Goal: Information Seeking & Learning: Find specific fact

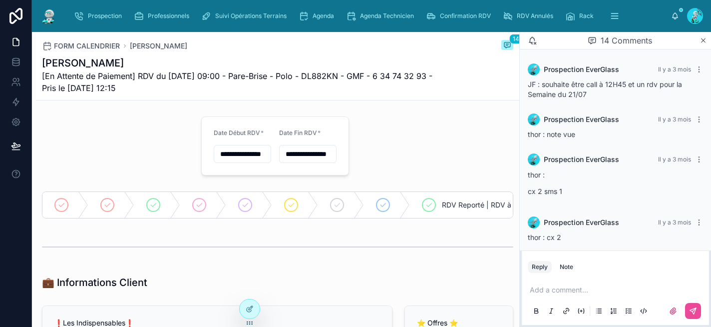
scroll to position [728, 0]
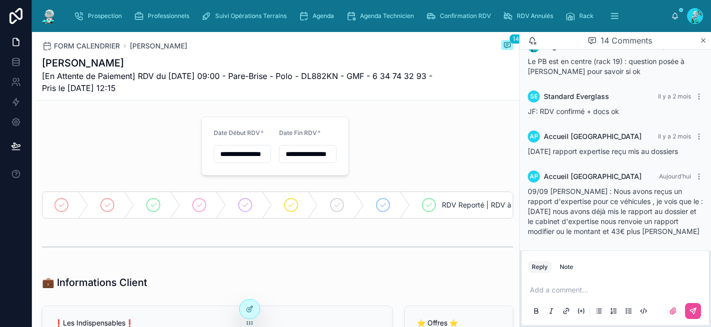
click at [579, 291] on p at bounding box center [617, 290] width 175 height 10
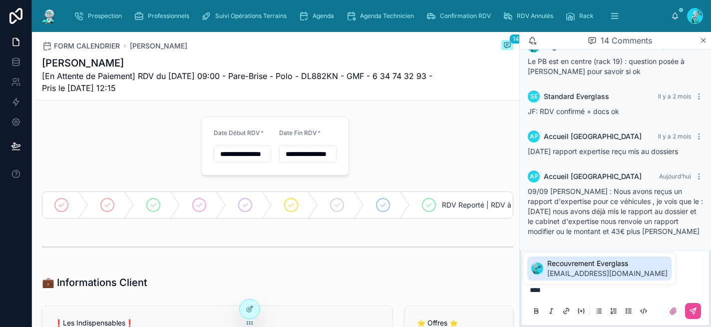
click at [601, 275] on span "[EMAIL_ADDRESS][DOMAIN_NAME]" at bounding box center [608, 273] width 120 height 10
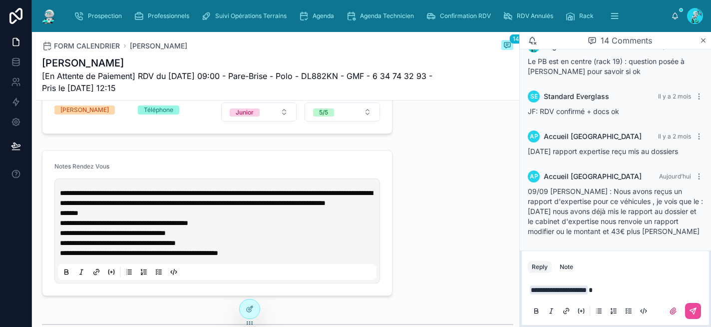
scroll to position [433, 0]
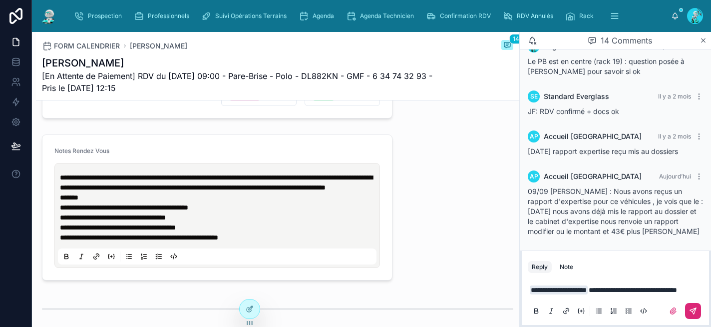
click at [694, 309] on icon at bounding box center [693, 311] width 8 height 8
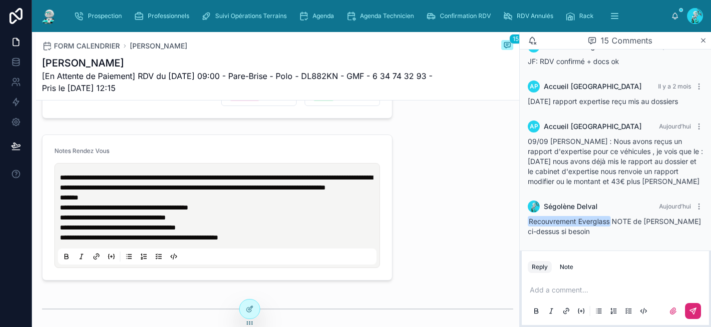
scroll to position [778, 0]
click at [329, 15] on span "Agenda" at bounding box center [323, 16] width 21 height 8
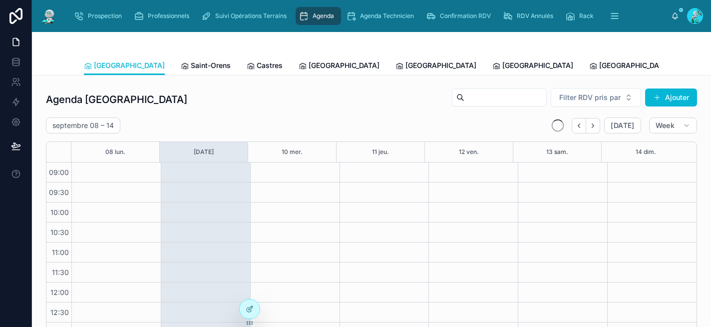
scroll to position [164, 0]
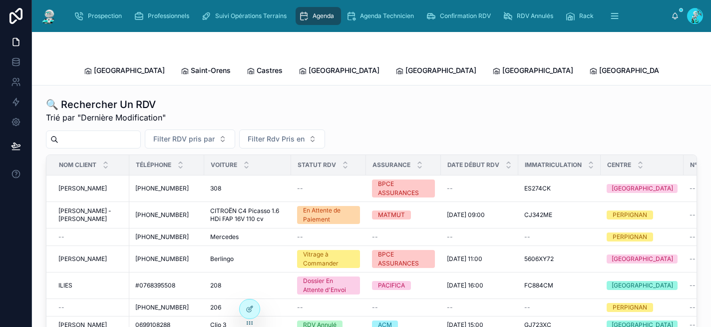
click at [126, 133] on input "text" at bounding box center [99, 139] width 82 height 14
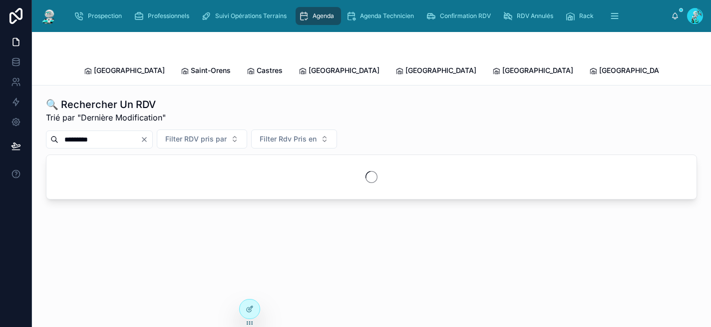
type input "*********"
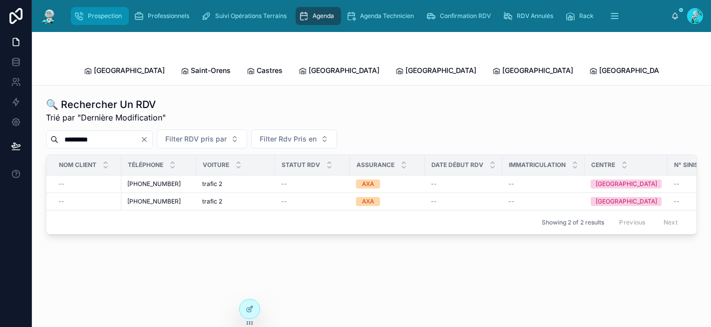
click at [99, 15] on span "Prospection" at bounding box center [105, 16] width 34 height 8
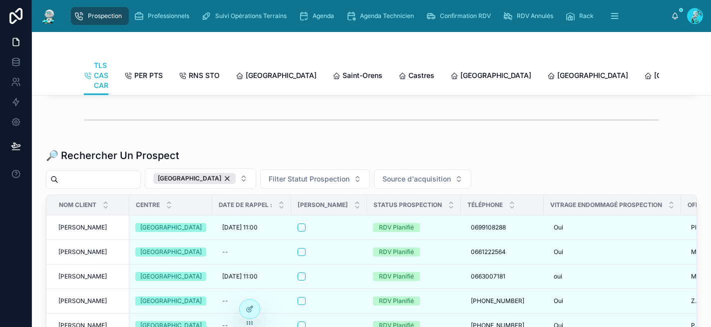
scroll to position [1192, 0]
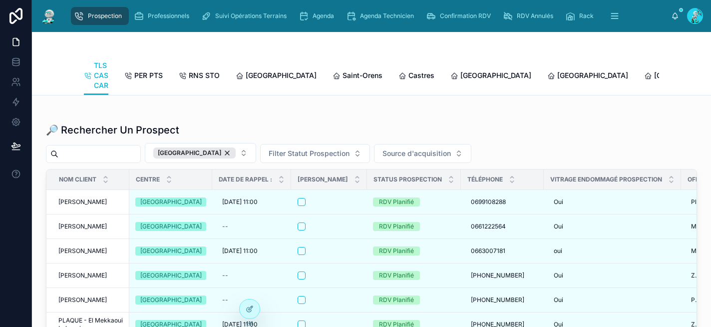
click at [71, 161] on input "text" at bounding box center [99, 154] width 82 height 14
paste input "**********"
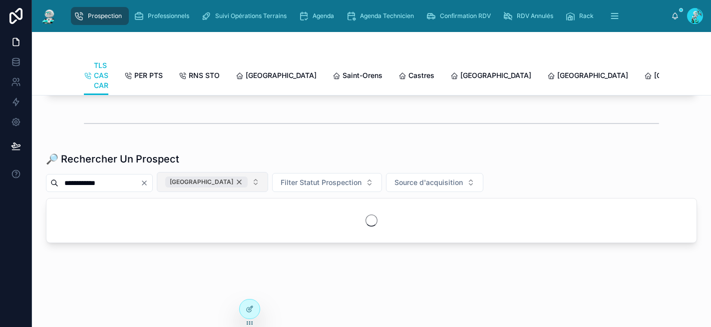
scroll to position [1186, 0]
type input "**********"
click at [217, 182] on div "[GEOGRAPHIC_DATA]" at bounding box center [206, 181] width 82 height 11
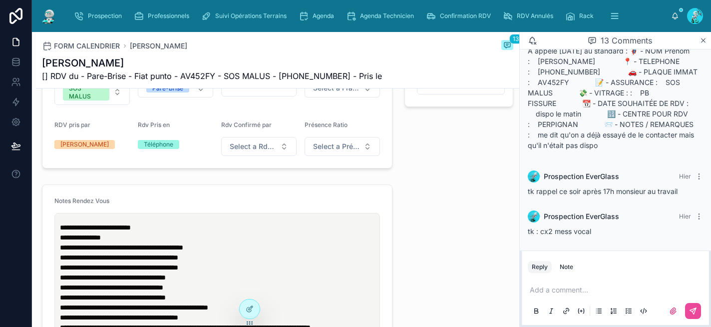
scroll to position [174, 0]
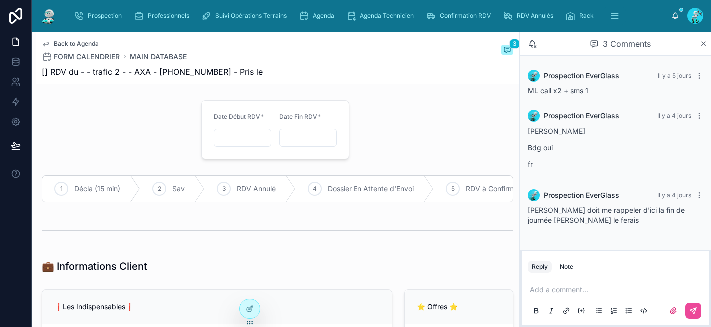
click at [565, 292] on p at bounding box center [617, 290] width 175 height 10
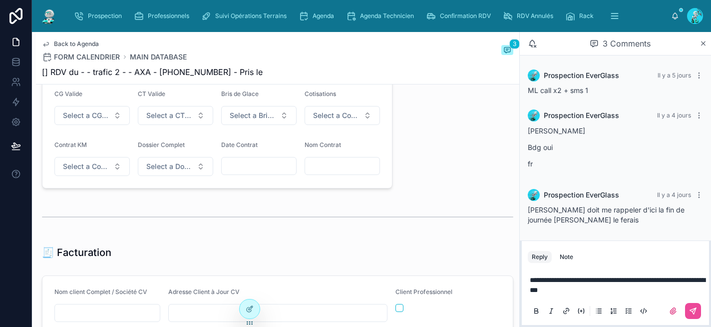
scroll to position [451, 0]
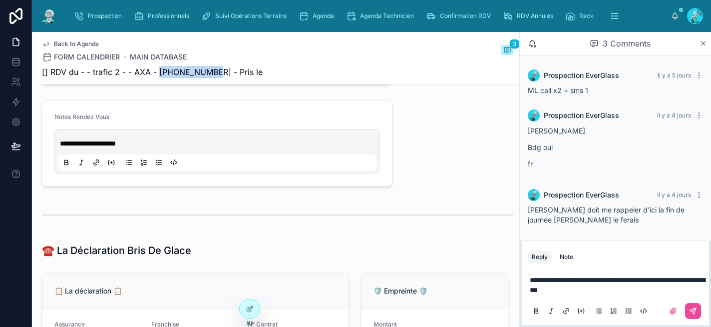
drag, startPoint x: 217, startPoint y: 72, endPoint x: 158, endPoint y: 67, distance: 59.1
click at [158, 67] on span "[] RDV du - - trafic 2 - - AXA - +33695858039 - Pris le" at bounding box center [152, 72] width 221 height 12
copy span "+33695858039"
click at [588, 291] on p "**********" at bounding box center [617, 285] width 175 height 20
click at [694, 310] on icon at bounding box center [693, 311] width 8 height 8
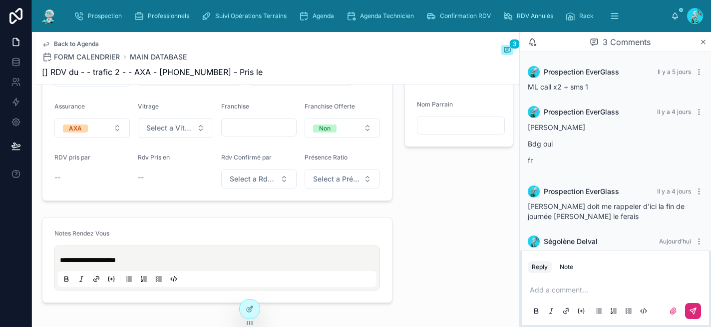
scroll to position [335, 0]
click at [93, 12] on span "Prospection" at bounding box center [105, 16] width 34 height 8
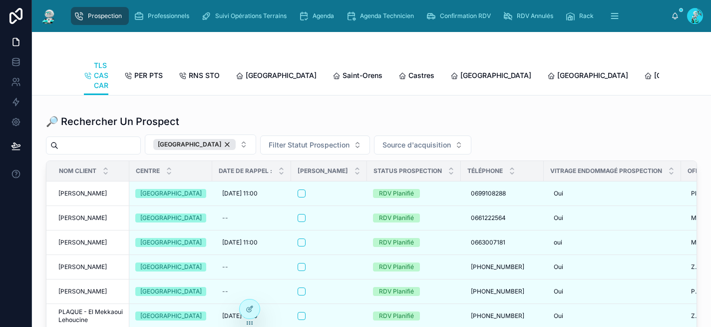
scroll to position [1200, 0]
click at [101, 153] on input "text" at bounding box center [99, 146] width 82 height 14
paste input "**********"
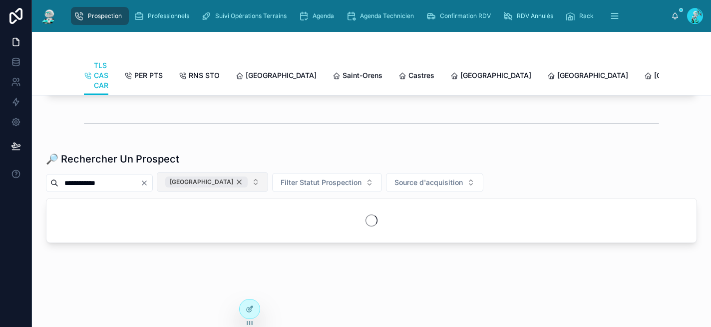
scroll to position [1186, 0]
click at [215, 181] on div "[GEOGRAPHIC_DATA]" at bounding box center [206, 181] width 82 height 11
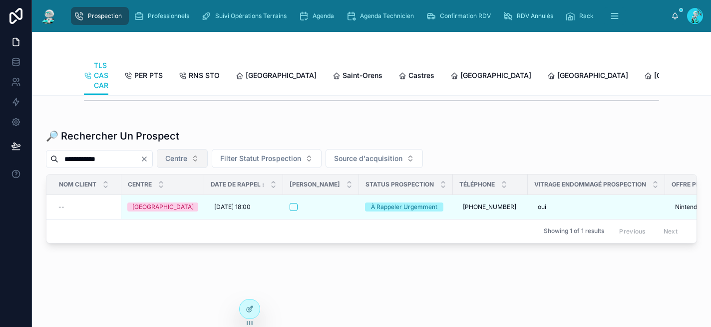
click at [124, 166] on input "**********" at bounding box center [99, 159] width 82 height 14
drag, startPoint x: 124, startPoint y: 181, endPoint x: 80, endPoint y: 181, distance: 44.0
click at [80, 166] on input "**********" at bounding box center [99, 159] width 82 height 14
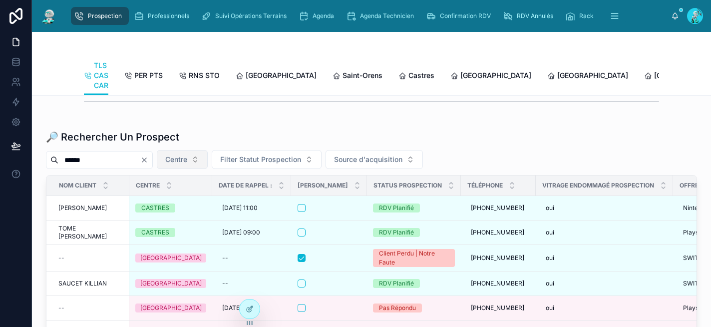
scroll to position [1186, 0]
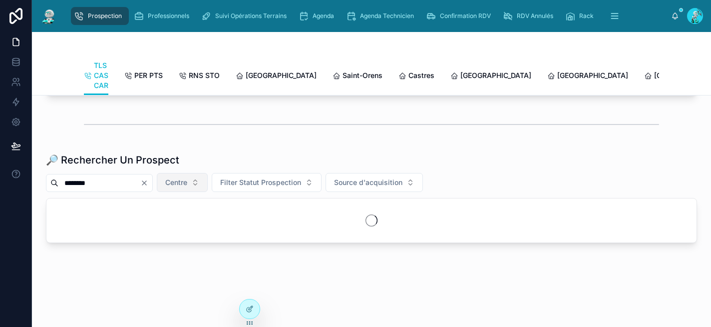
scroll to position [1185, 0]
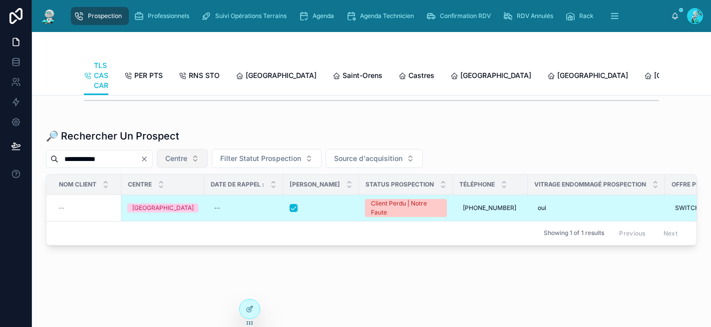
type input "**********"
click at [328, 212] on div at bounding box center [321, 208] width 63 height 8
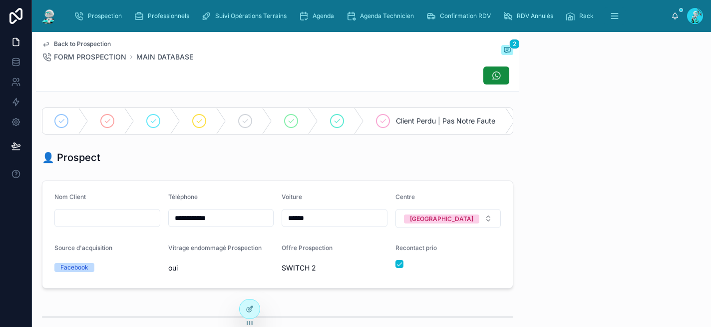
scroll to position [154, 0]
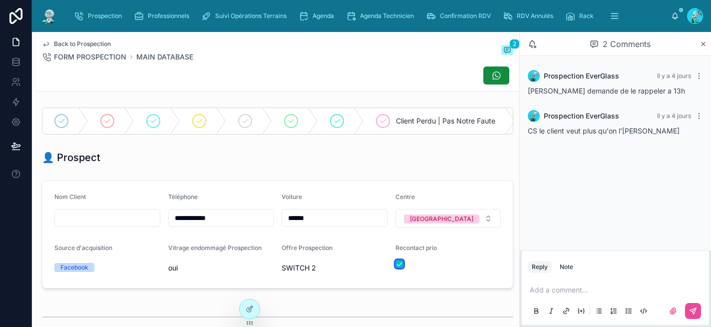
click at [396, 268] on button "button" at bounding box center [400, 264] width 8 height 8
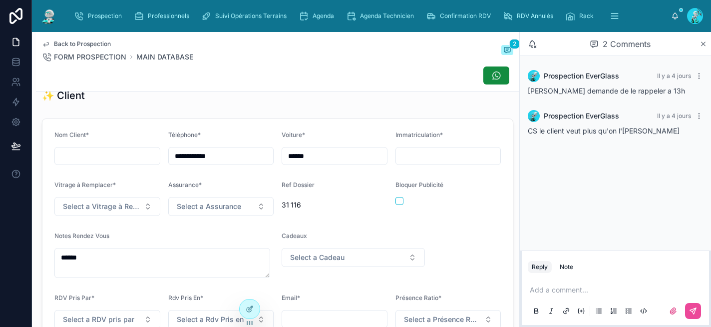
scroll to position [444, 0]
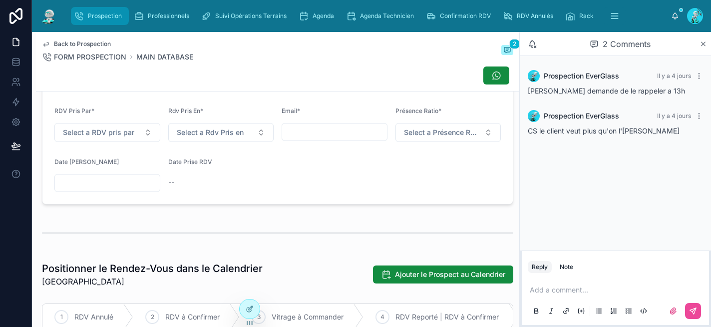
click at [89, 12] on span "Prospection" at bounding box center [105, 16] width 34 height 8
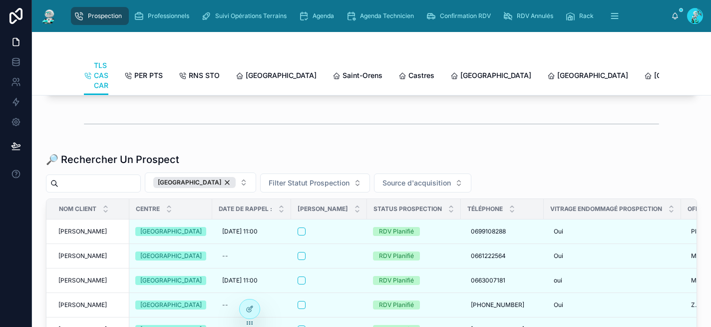
scroll to position [1166, 0]
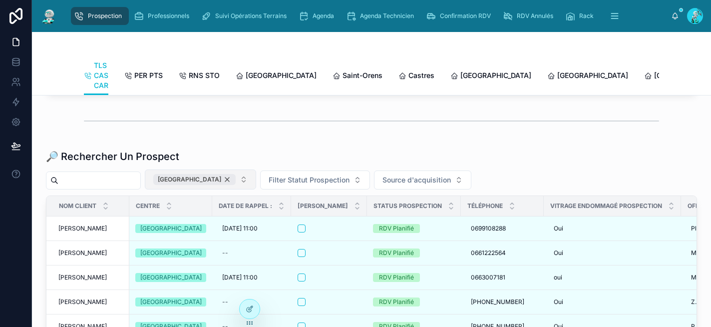
click at [207, 185] on div "[GEOGRAPHIC_DATA]" at bounding box center [194, 179] width 82 height 11
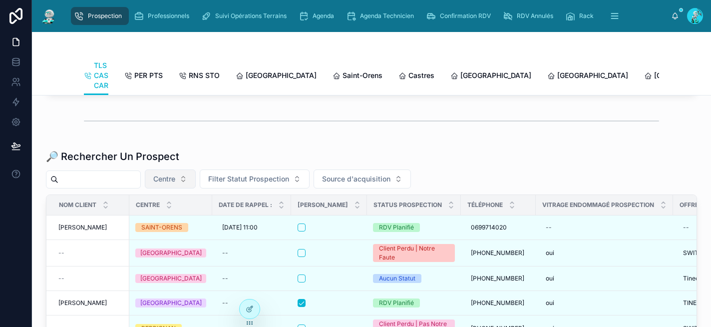
click at [96, 186] on input "text" at bounding box center [99, 179] width 82 height 14
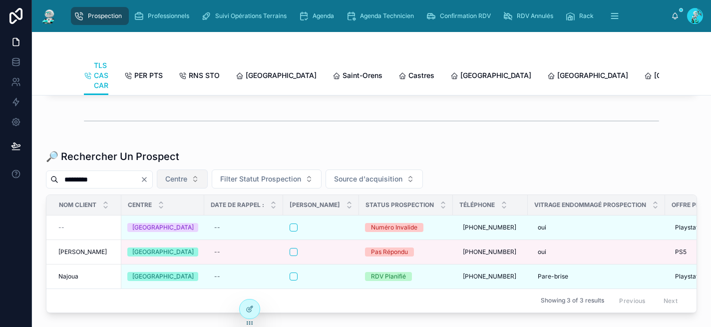
type input "*********"
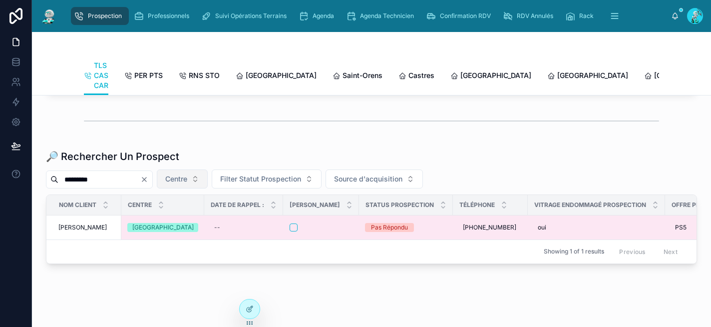
click at [300, 231] on div at bounding box center [321, 227] width 63 height 8
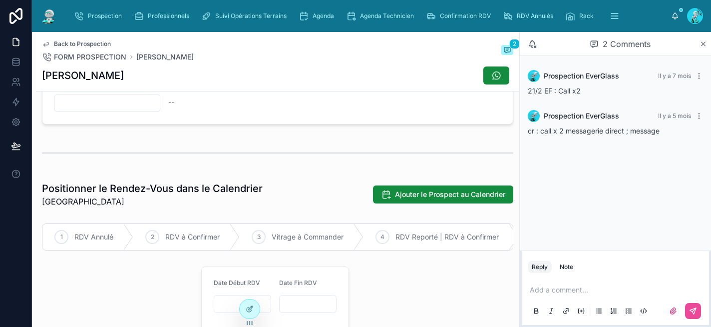
scroll to position [522, 0]
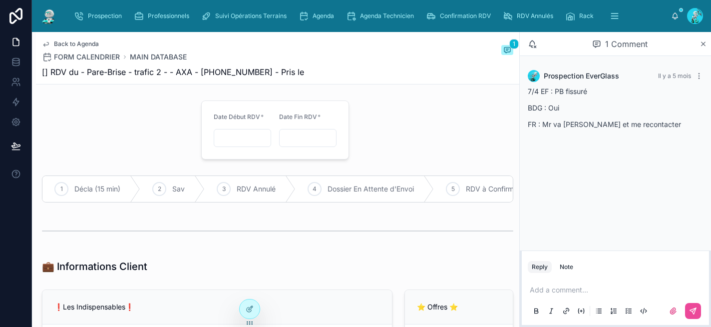
click at [543, 293] on p at bounding box center [617, 290] width 175 height 10
click at [693, 308] on icon at bounding box center [693, 311] width 6 height 6
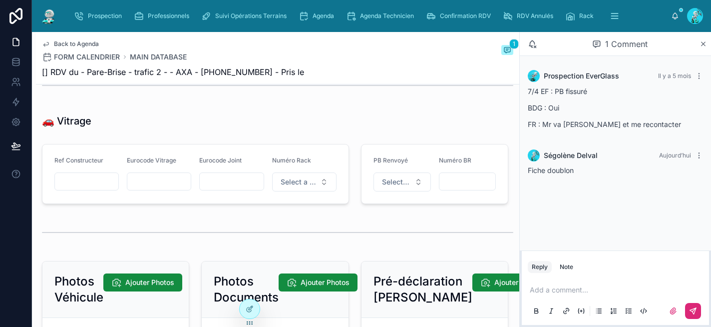
scroll to position [1573, 0]
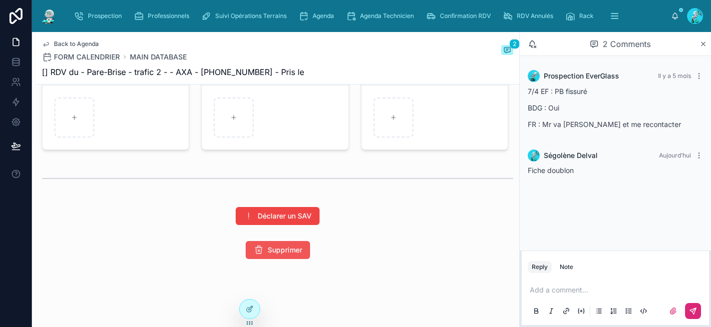
click at [294, 255] on button "Supprimer" at bounding box center [278, 250] width 64 height 18
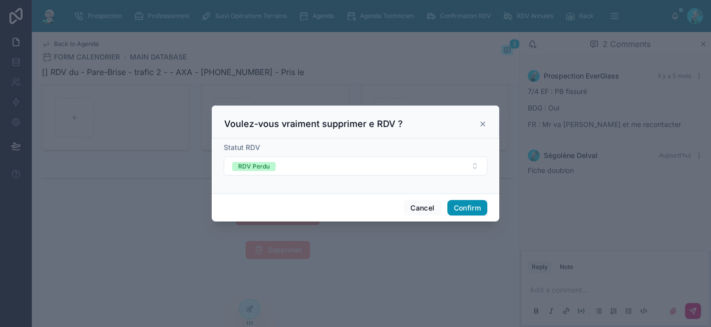
click at [471, 207] on button "Confirm" at bounding box center [468, 208] width 40 height 16
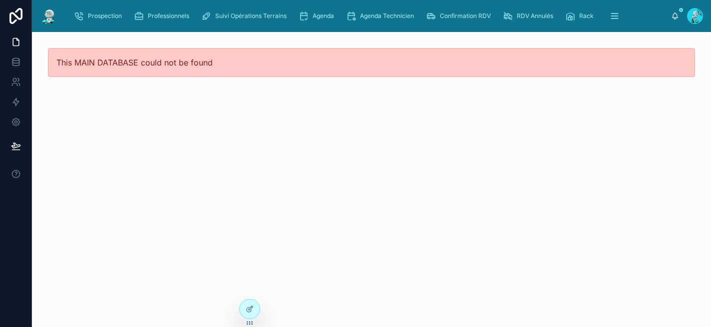
scroll to position [0, 0]
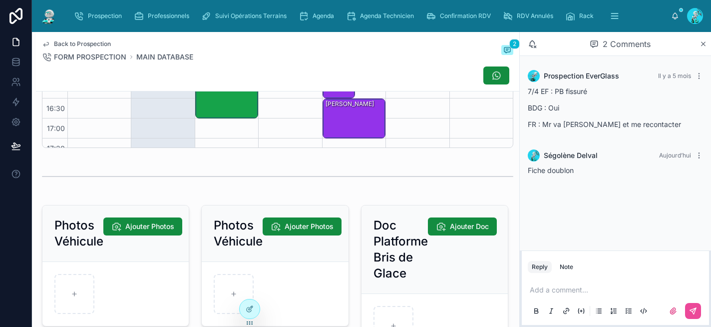
scroll to position [1187, 0]
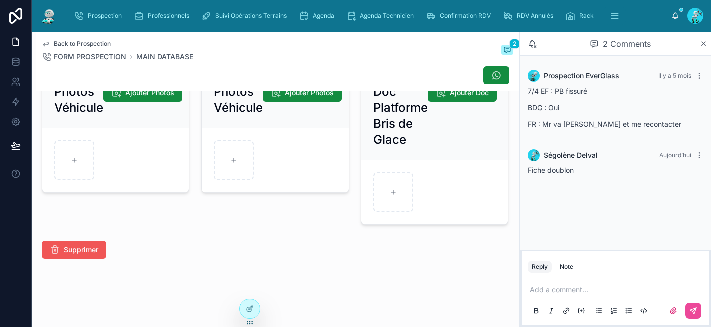
click at [96, 247] on span "Supprimer" at bounding box center [81, 250] width 34 height 10
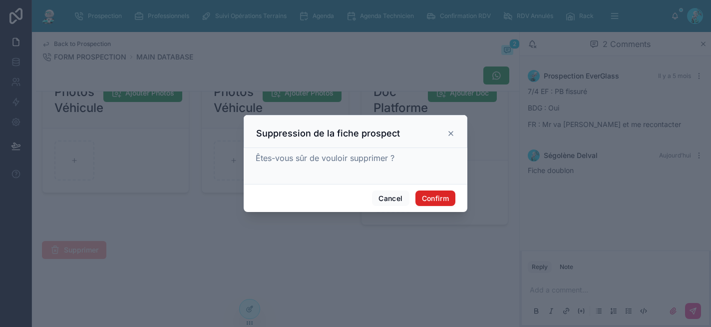
click at [442, 200] on button "Confirm" at bounding box center [436, 198] width 40 height 16
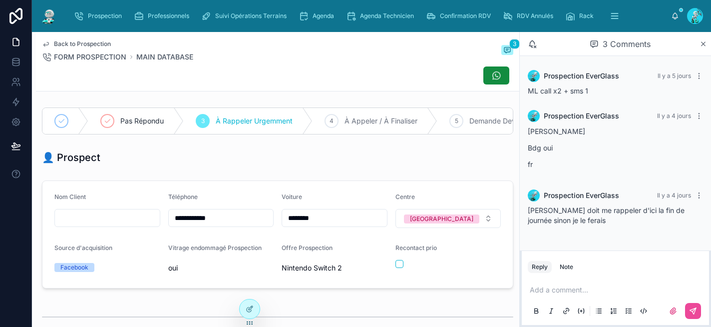
scroll to position [154, 0]
